Goal: Task Accomplishment & Management: Use online tool/utility

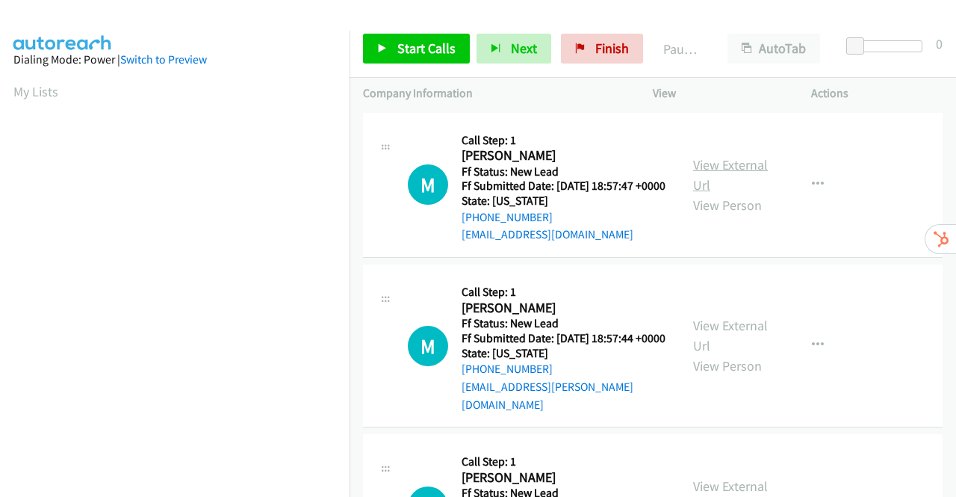
click at [726, 173] on link "View External Url" at bounding box center [730, 174] width 75 height 37
click at [734, 341] on link "View External Url" at bounding box center [730, 335] width 75 height 37
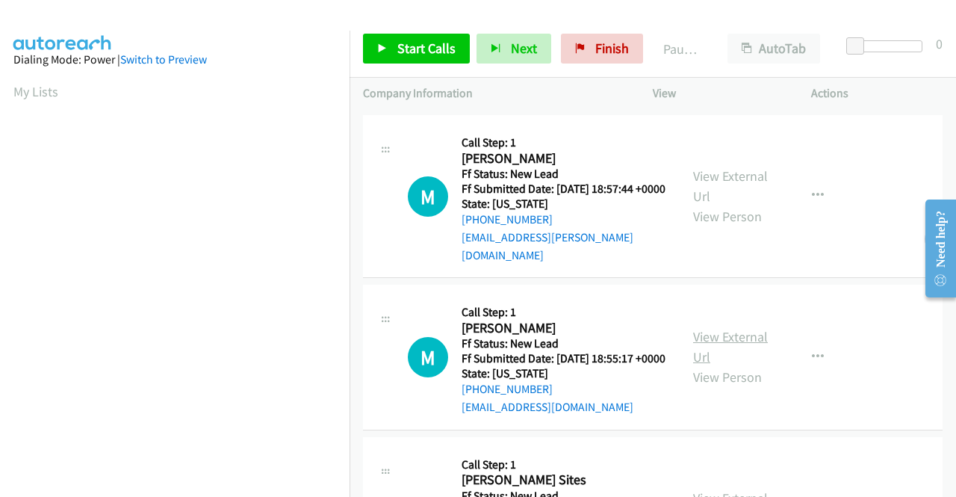
click at [726, 358] on link "View External Url" at bounding box center [730, 346] width 75 height 37
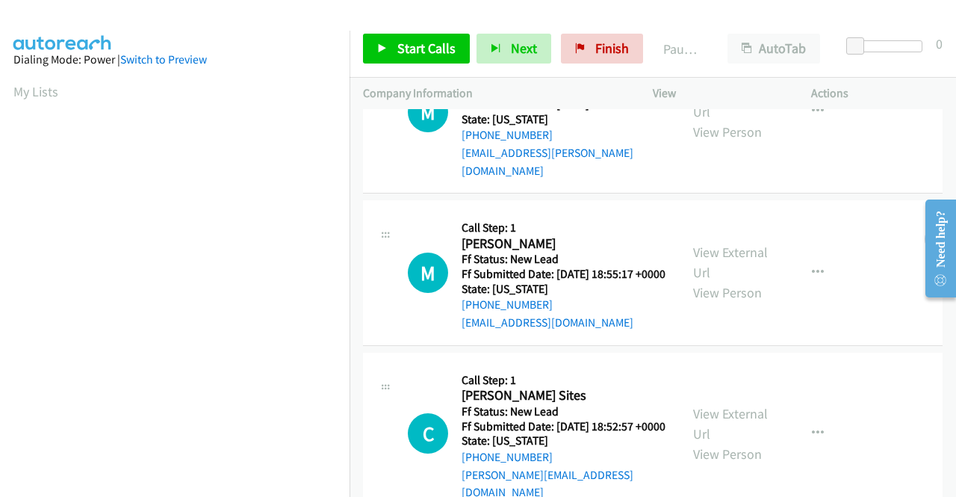
scroll to position [299, 0]
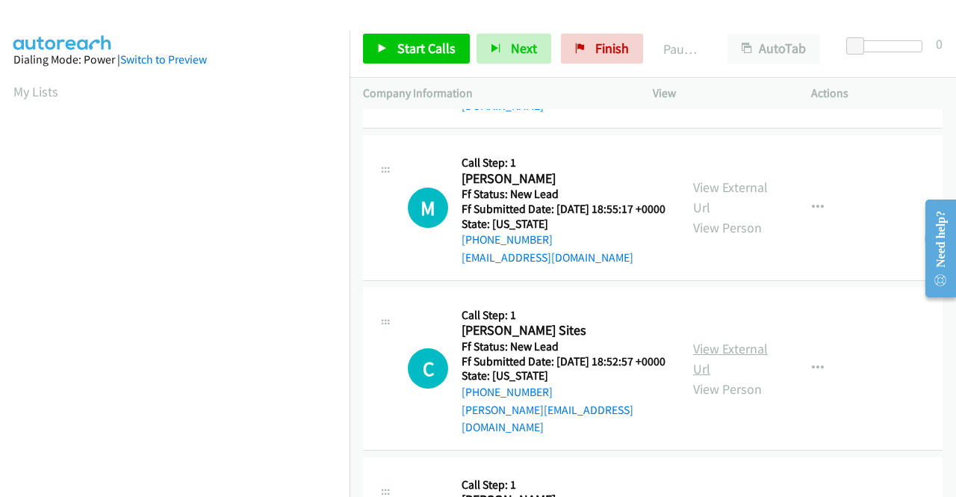
click at [728, 374] on link "View External Url" at bounding box center [730, 358] width 75 height 37
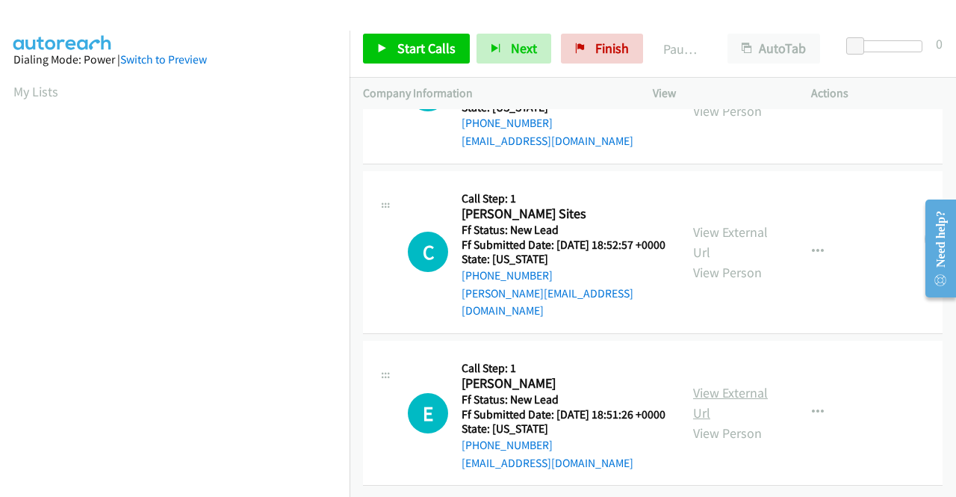
click at [732, 385] on link "View External Url" at bounding box center [730, 402] width 75 height 37
click at [420, 43] on span "Start Calls" at bounding box center [426, 48] width 58 height 17
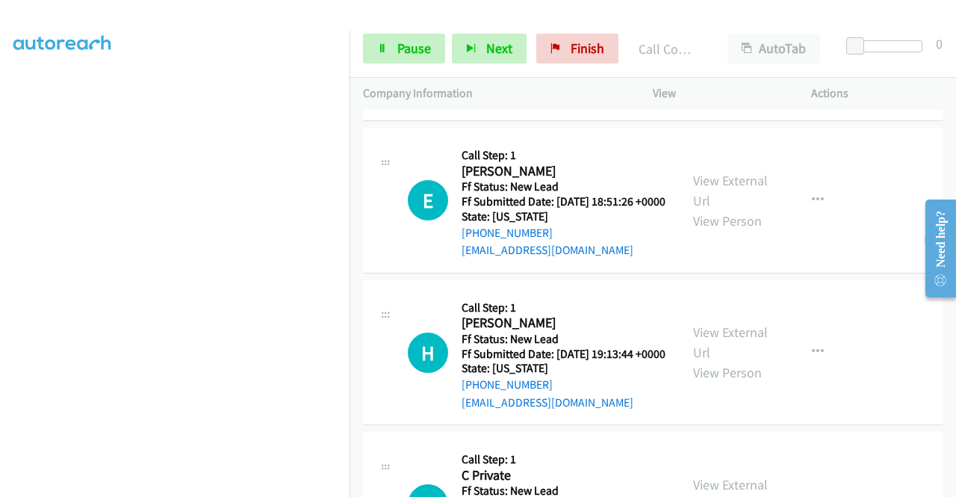
scroll to position [688, 0]
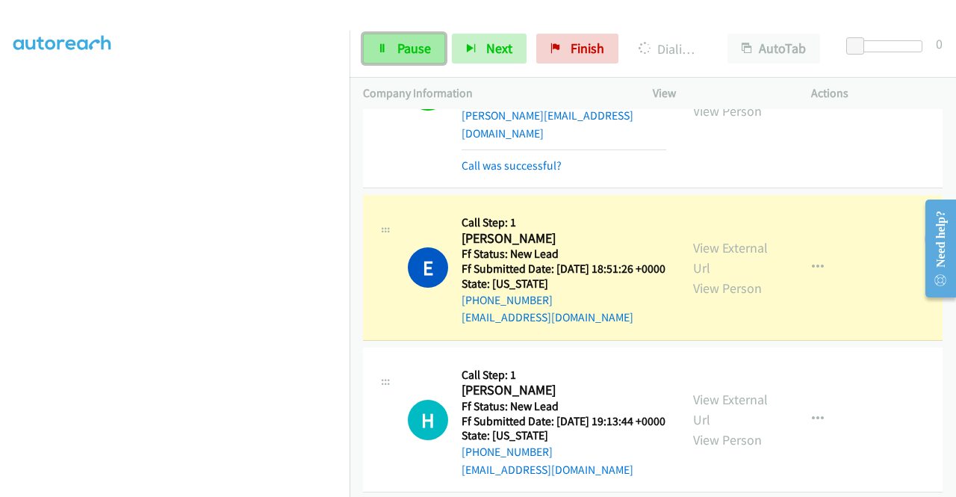
drag, startPoint x: 416, startPoint y: 51, endPoint x: 427, endPoint y: 57, distance: 12.7
click at [416, 52] on span "Pause" at bounding box center [414, 48] width 34 height 17
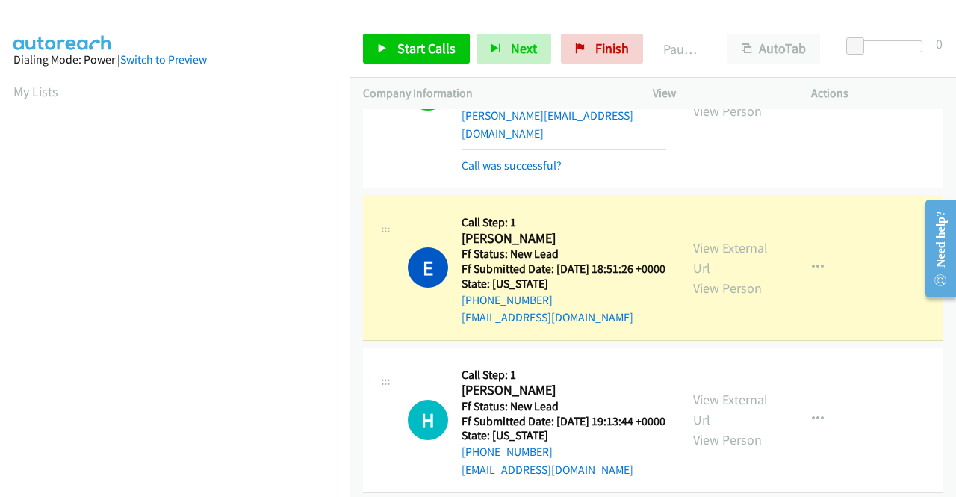
scroll to position [341, 0]
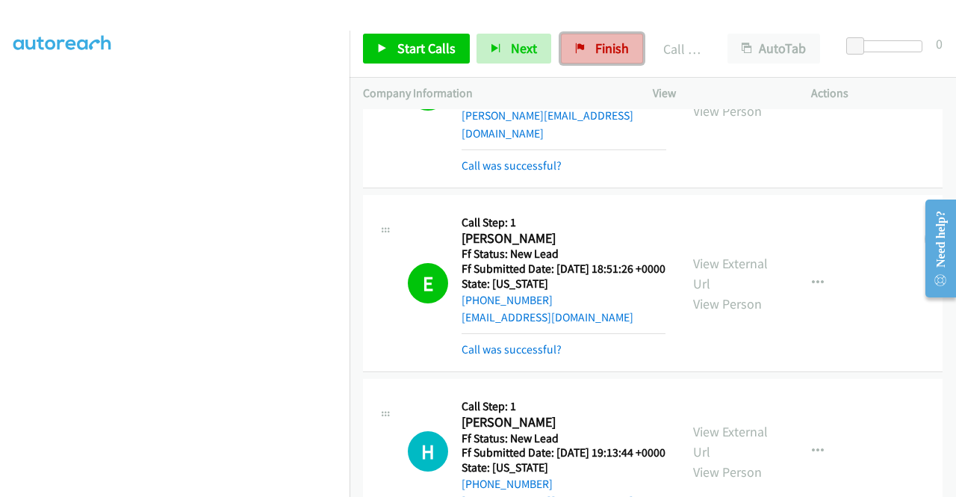
click at [595, 43] on span "Finish" at bounding box center [612, 48] width 34 height 17
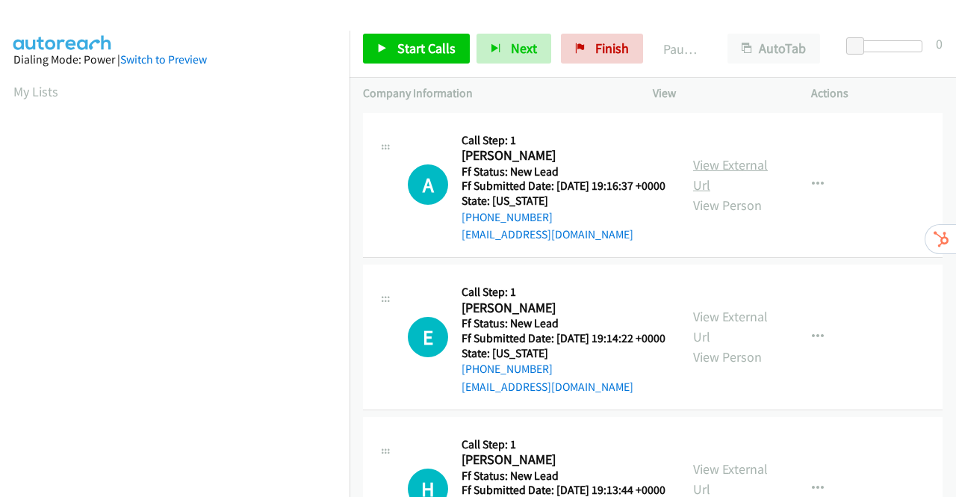
click at [729, 170] on link "View External Url" at bounding box center [730, 174] width 75 height 37
click at [720, 338] on link "View External Url" at bounding box center [730, 326] width 75 height 37
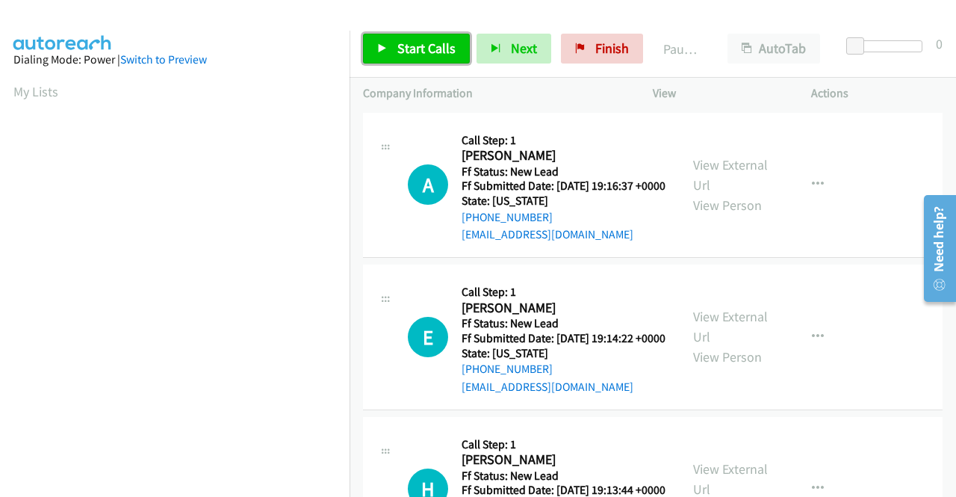
click at [379, 46] on icon at bounding box center [382, 49] width 10 height 10
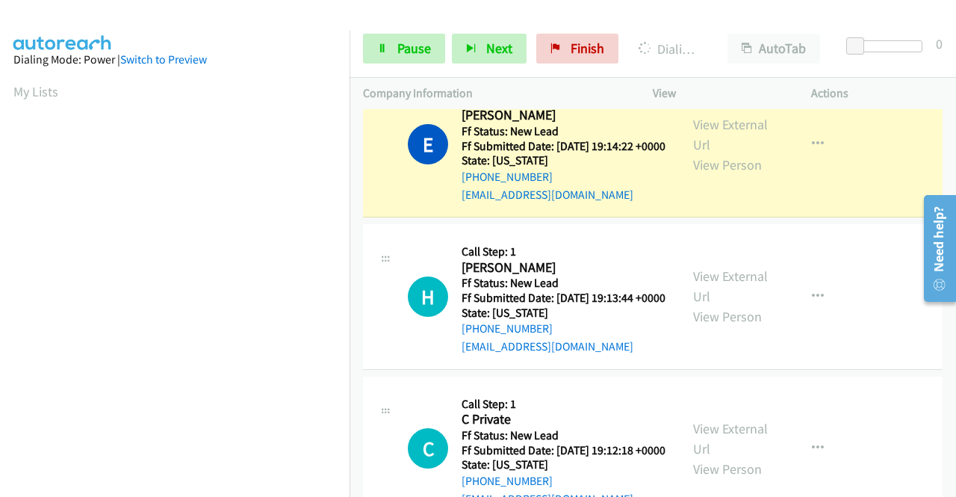
scroll to position [299, 0]
click at [737, 305] on link "View External Url" at bounding box center [730, 285] width 75 height 37
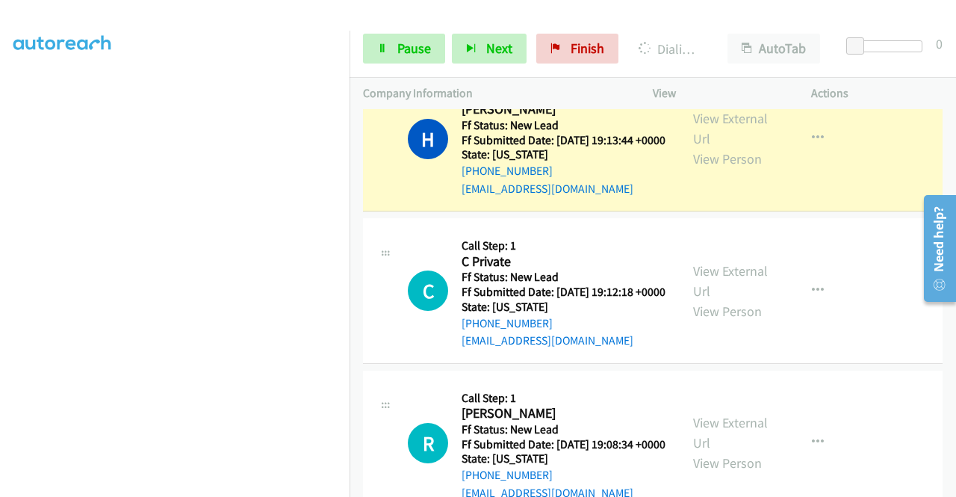
scroll to position [448, 0]
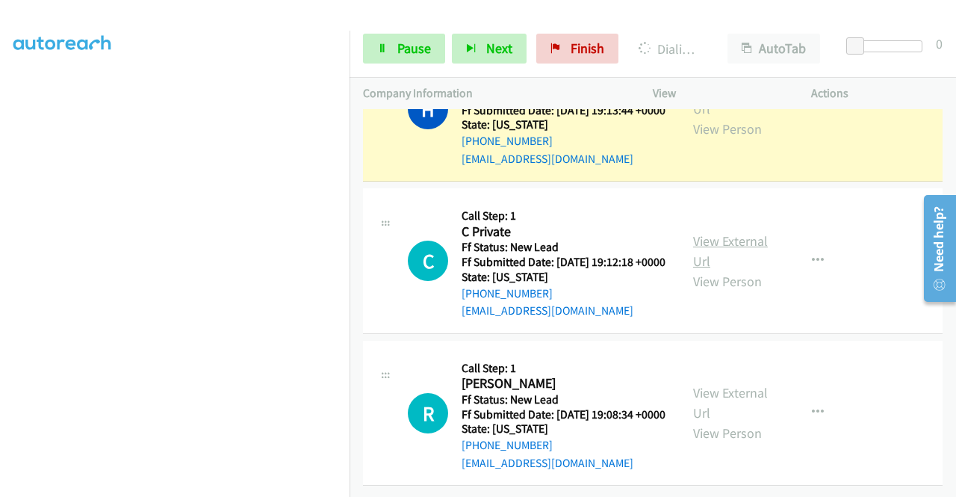
click at [721, 270] on link "View External Url" at bounding box center [730, 250] width 75 height 37
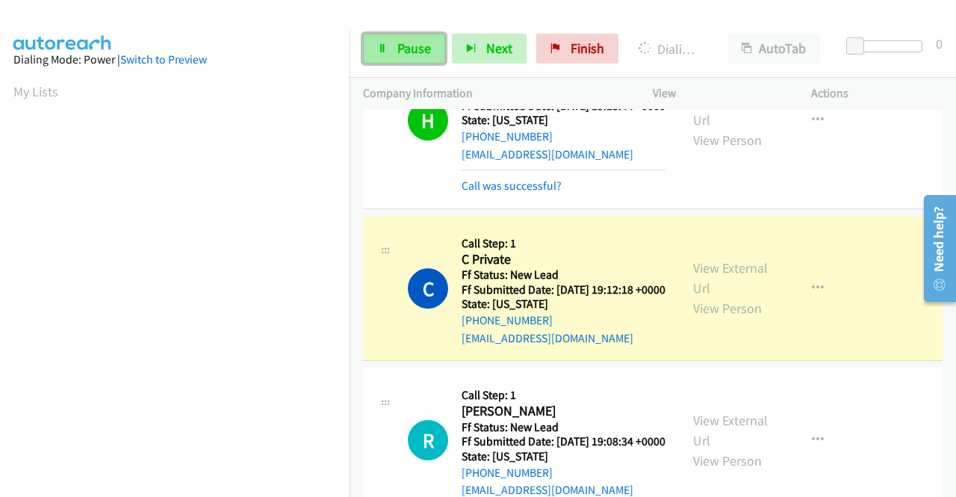
click at [400, 46] on span "Pause" at bounding box center [414, 48] width 34 height 17
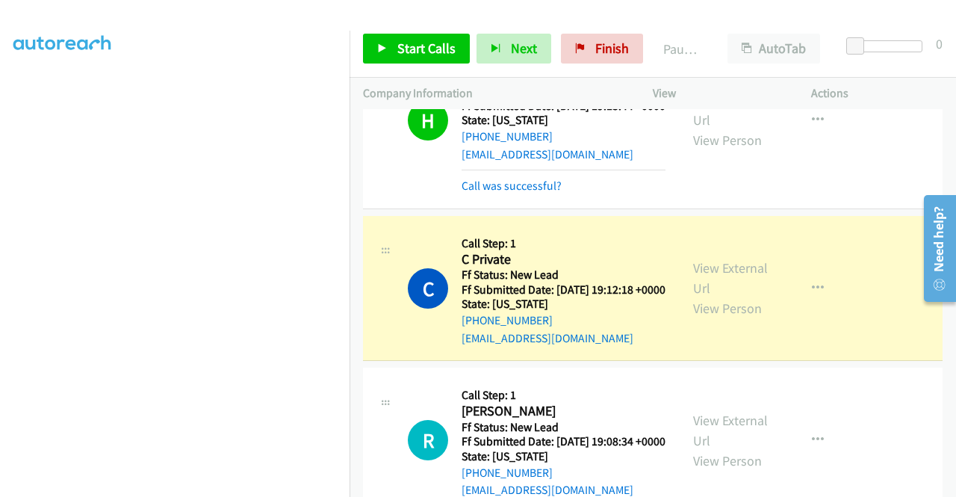
scroll to position [308, 0]
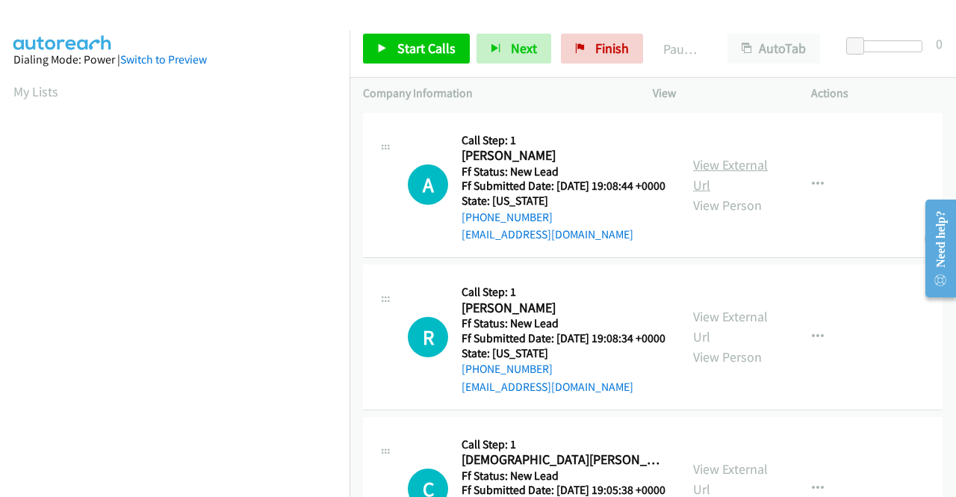
click at [739, 173] on link "View External Url" at bounding box center [730, 174] width 75 height 37
drag, startPoint x: 388, startPoint y: 46, endPoint x: 411, endPoint y: 49, distance: 23.3
click at [388, 46] on link "Start Calls" at bounding box center [416, 49] width 107 height 30
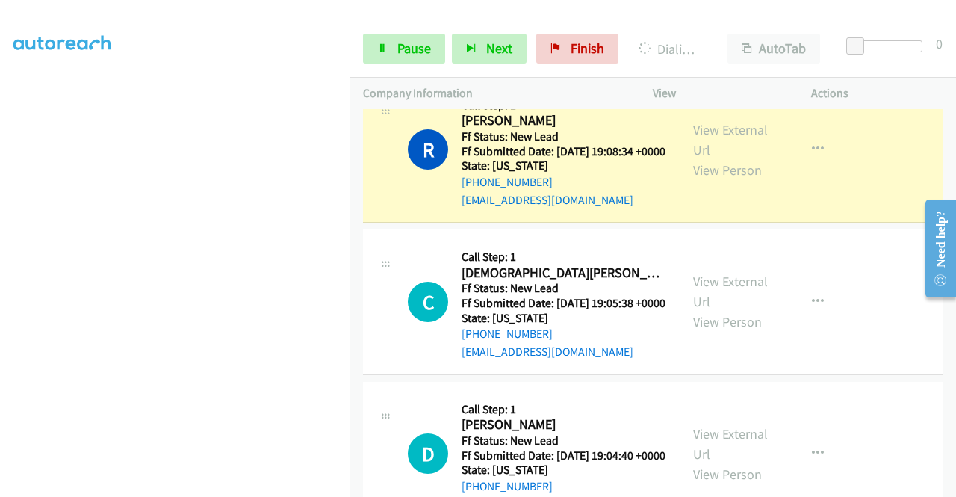
scroll to position [224, 0]
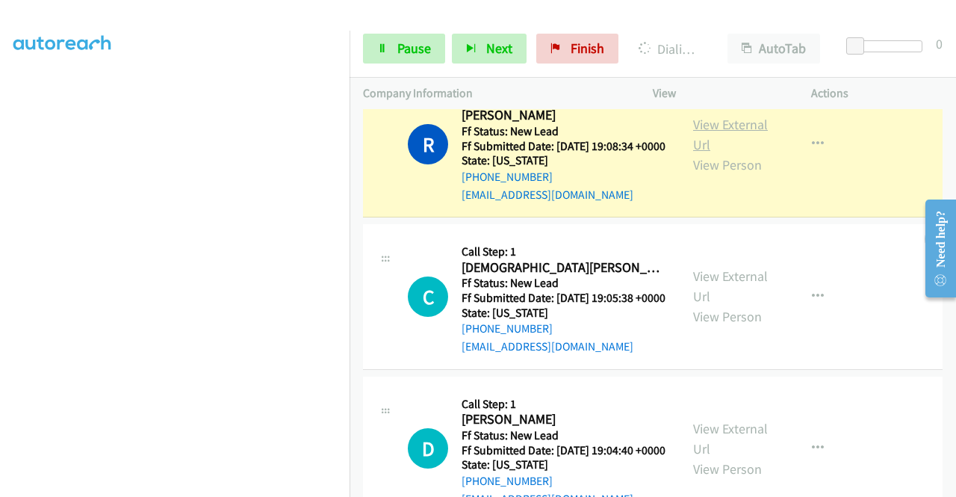
click at [734, 144] on link "View External Url" at bounding box center [730, 134] width 75 height 37
click at [405, 43] on span "Pause" at bounding box center [414, 48] width 34 height 17
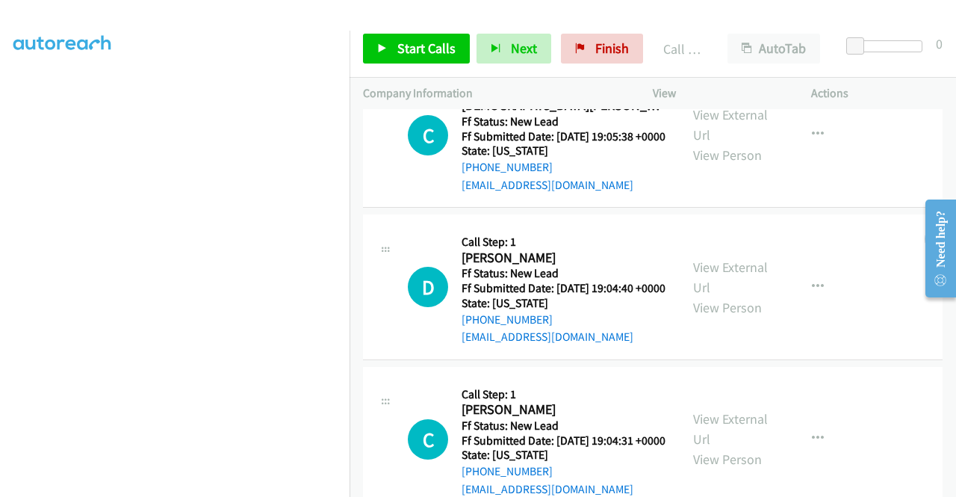
scroll to position [597, 0]
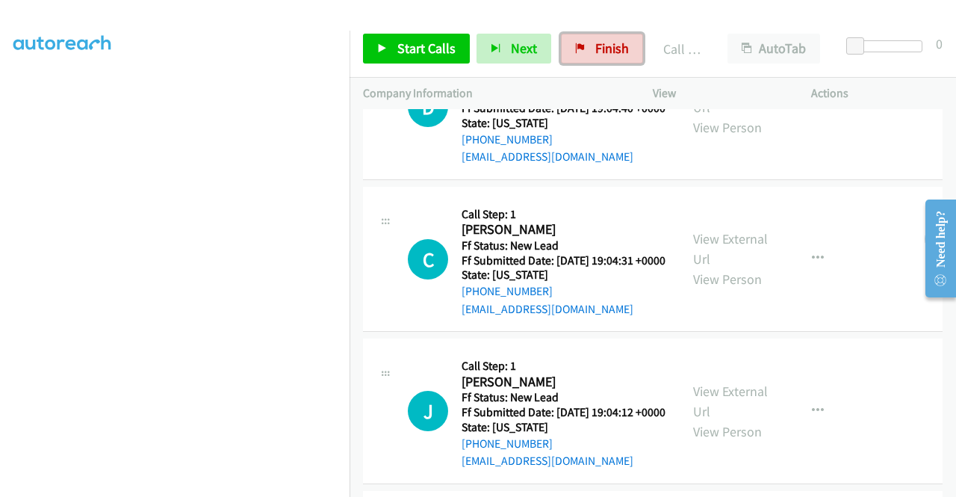
drag, startPoint x: 582, startPoint y: 43, endPoint x: 528, endPoint y: 71, distance: 61.5
click at [582, 43] on link "Finish" at bounding box center [602, 49] width 82 height 30
